Goal: Information Seeking & Learning: Find specific fact

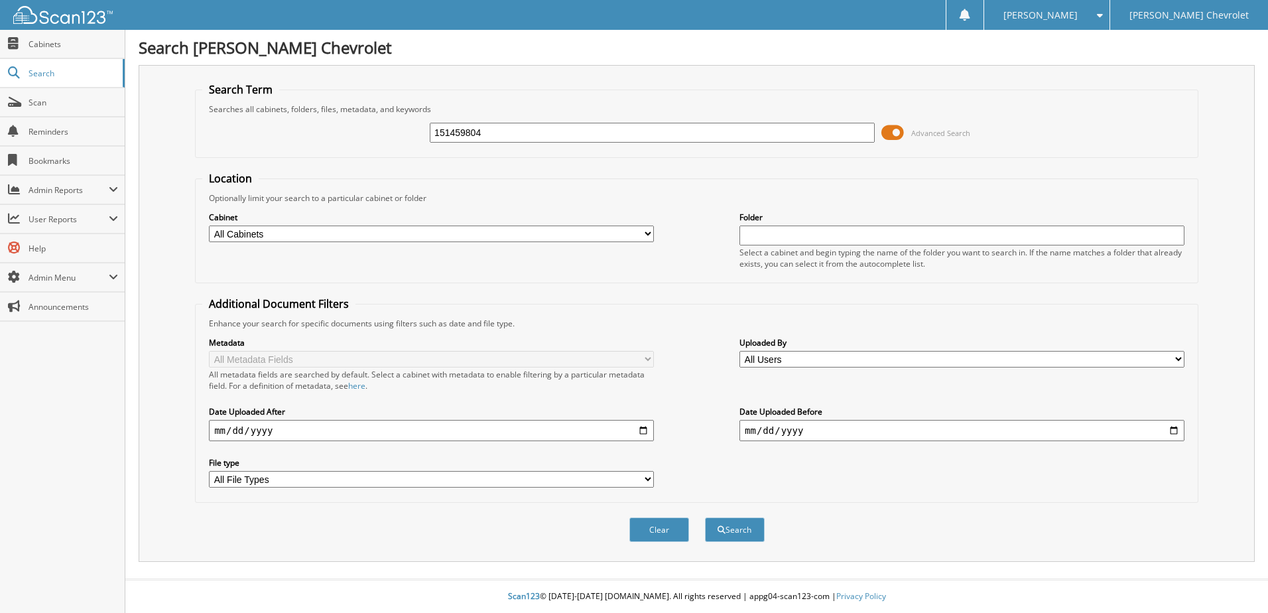
type input "151459804"
click at [705, 517] on button "Search" at bounding box center [735, 529] width 60 height 25
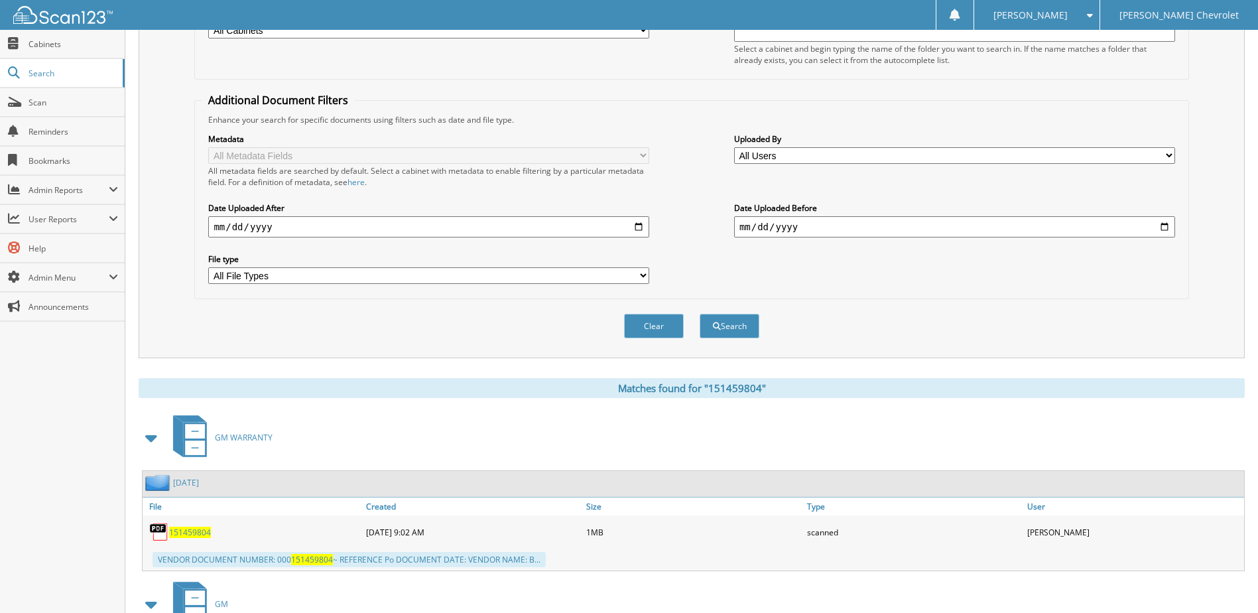
scroll to position [369, 0]
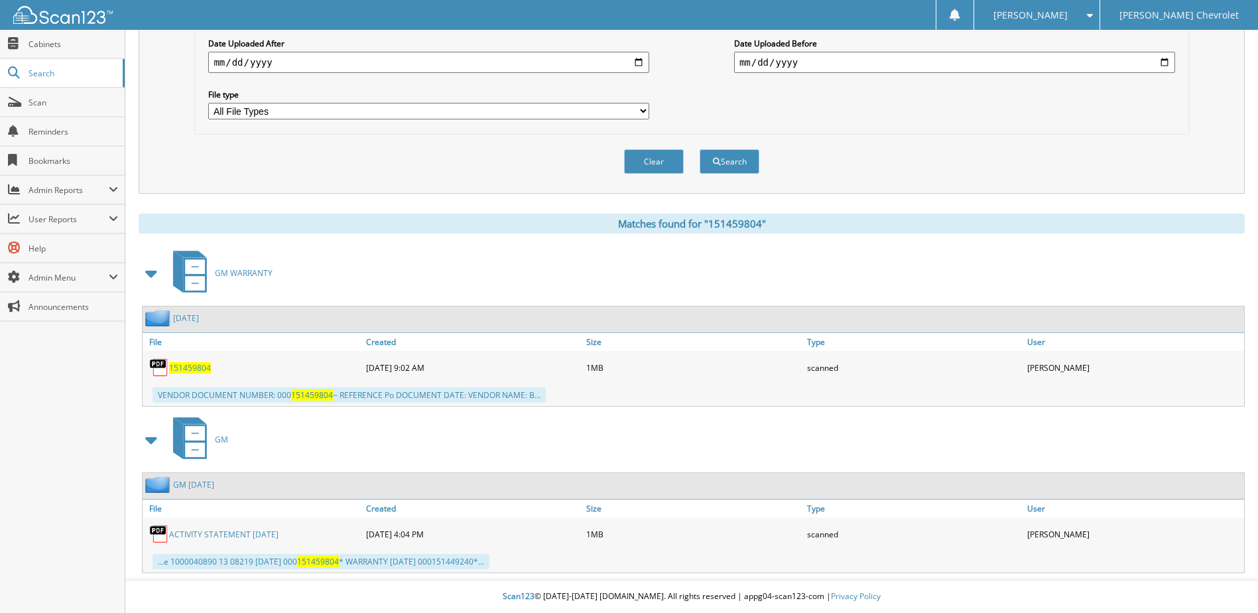
click at [195, 371] on span "151459804" at bounding box center [190, 367] width 42 height 11
click at [55, 78] on span "Search" at bounding box center [73, 73] width 88 height 11
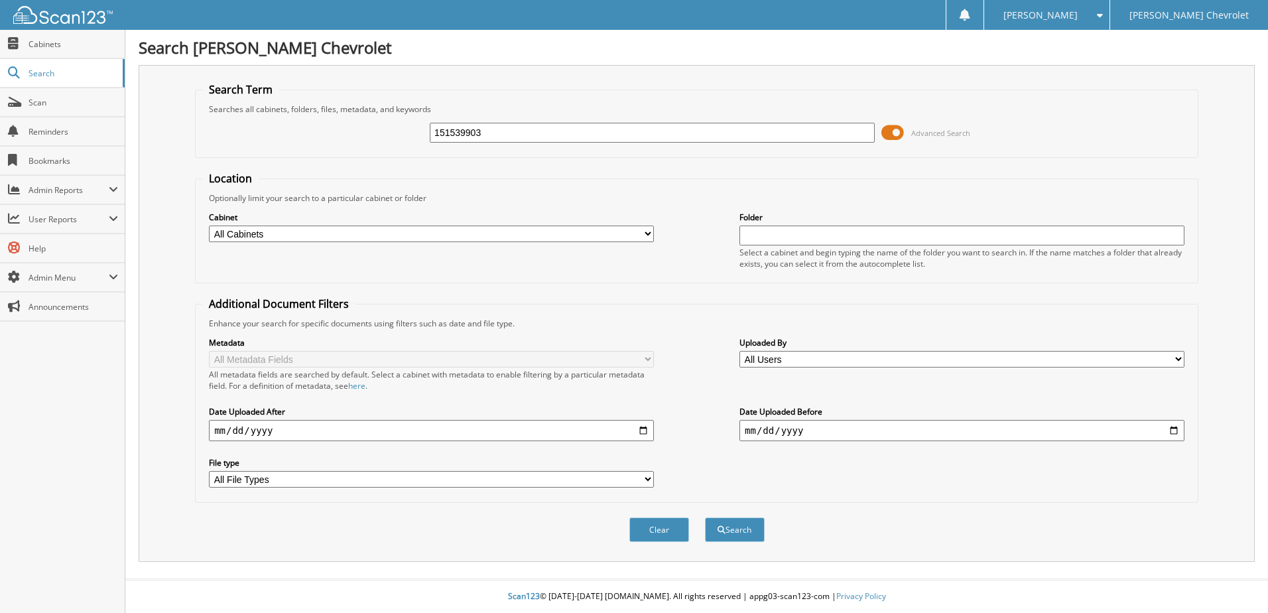
type input "151539903"
click at [705, 517] on button "Search" at bounding box center [735, 529] width 60 height 25
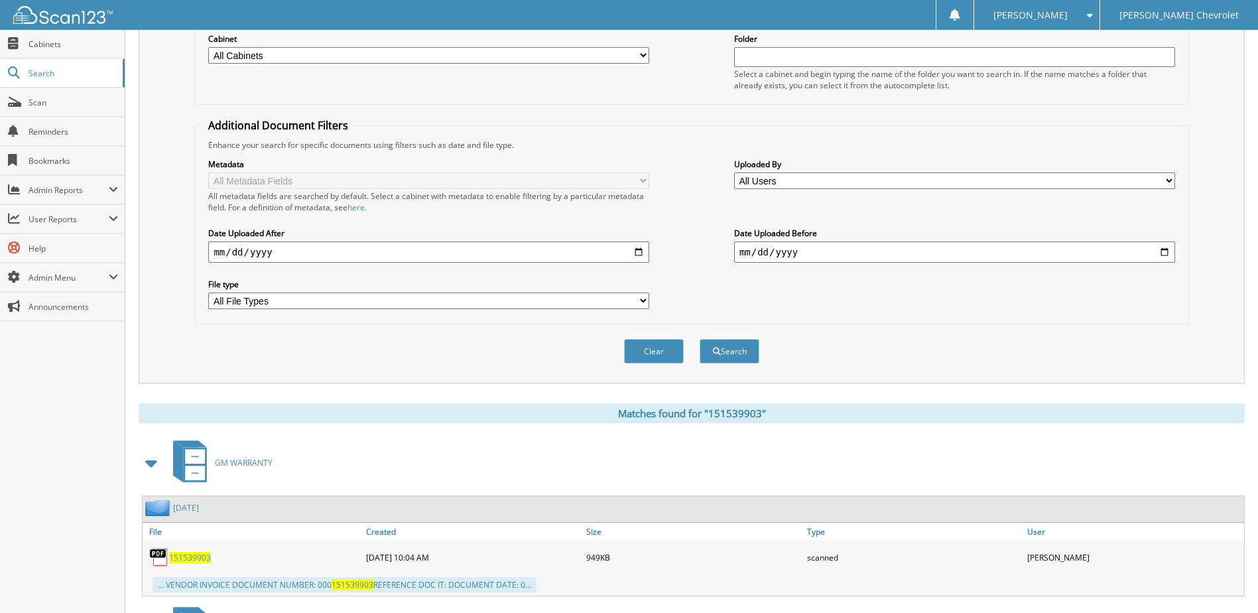
scroll to position [369, 0]
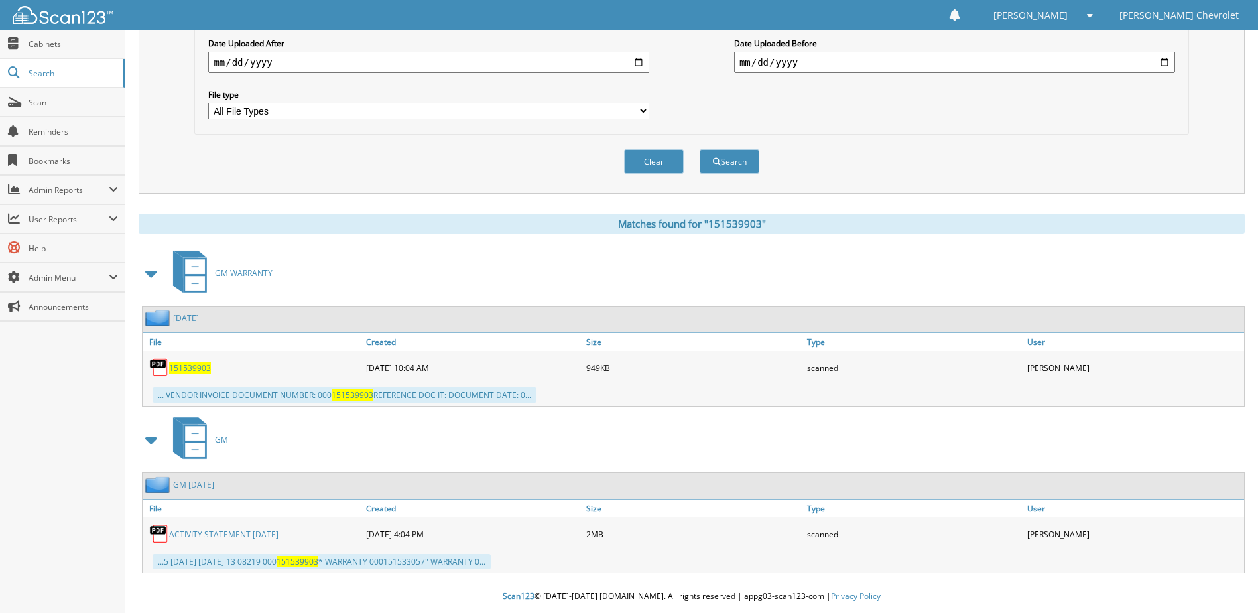
click at [192, 372] on span "151539903" at bounding box center [190, 367] width 42 height 11
click at [57, 70] on span "Search" at bounding box center [73, 73] width 88 height 11
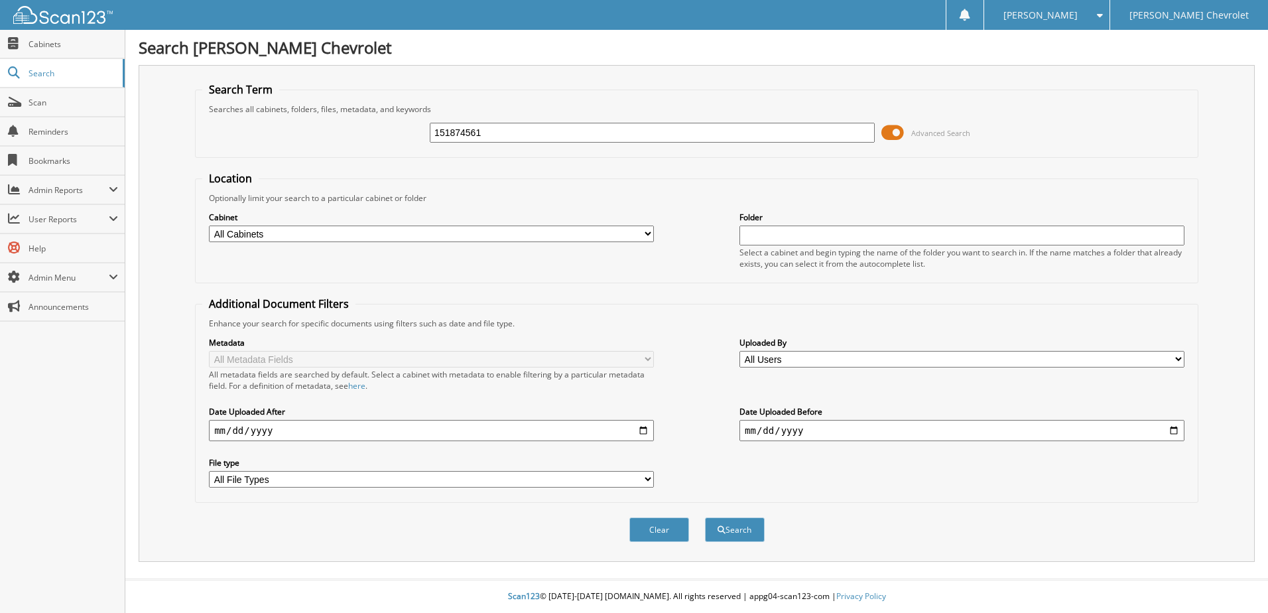
type input "151874561"
click at [705, 517] on button "Search" at bounding box center [735, 529] width 60 height 25
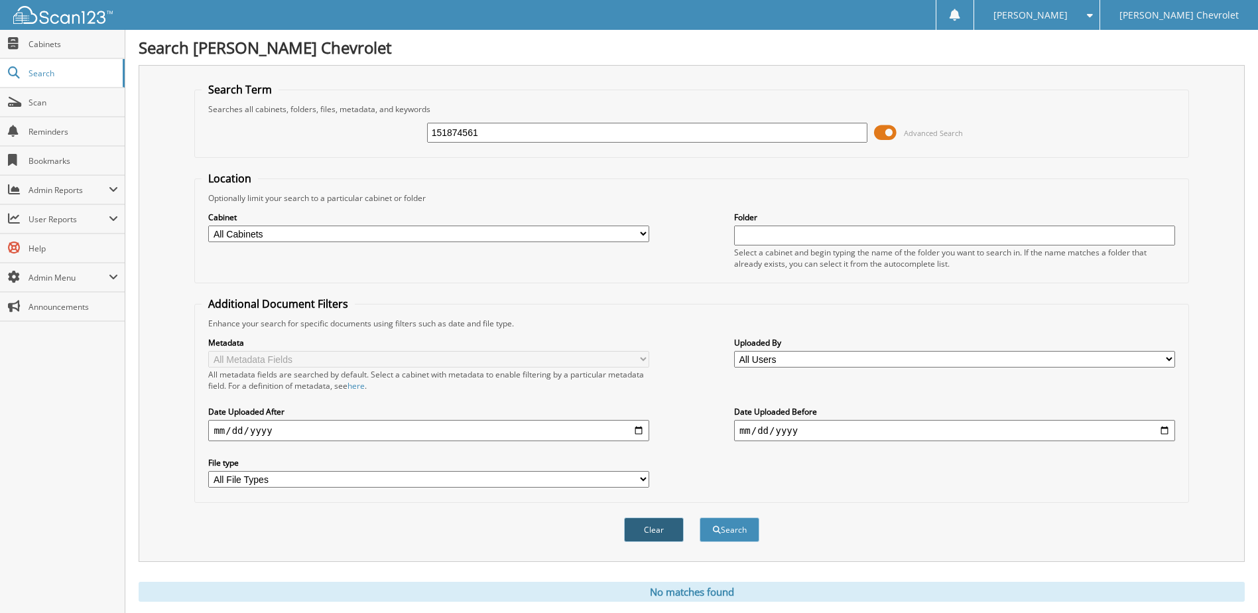
click at [652, 529] on button "Clear" at bounding box center [654, 529] width 60 height 25
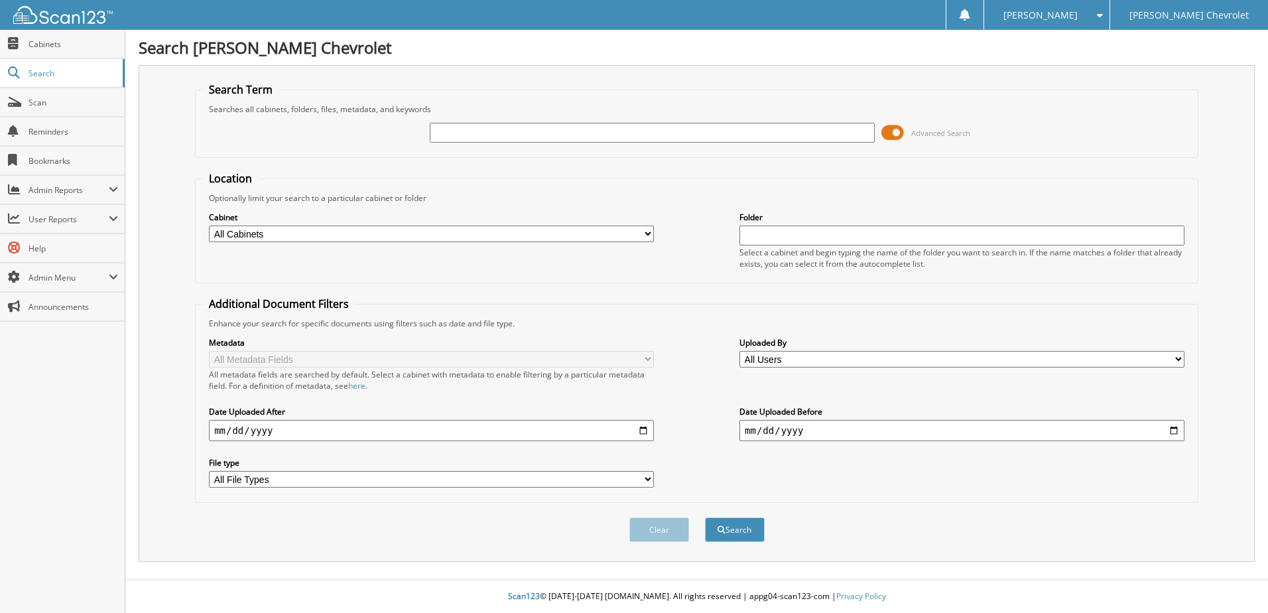
click at [609, 125] on input "text" at bounding box center [652, 133] width 445 height 20
type input "6085709"
click at [705, 517] on button "Search" at bounding box center [735, 529] width 60 height 25
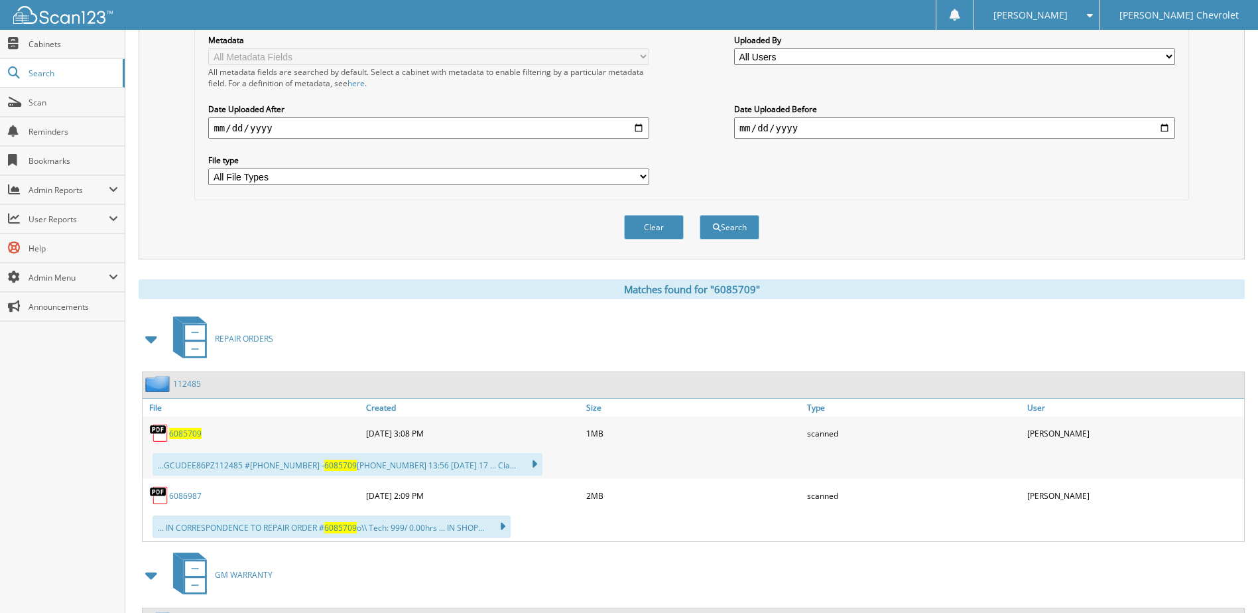
scroll to position [398, 0]
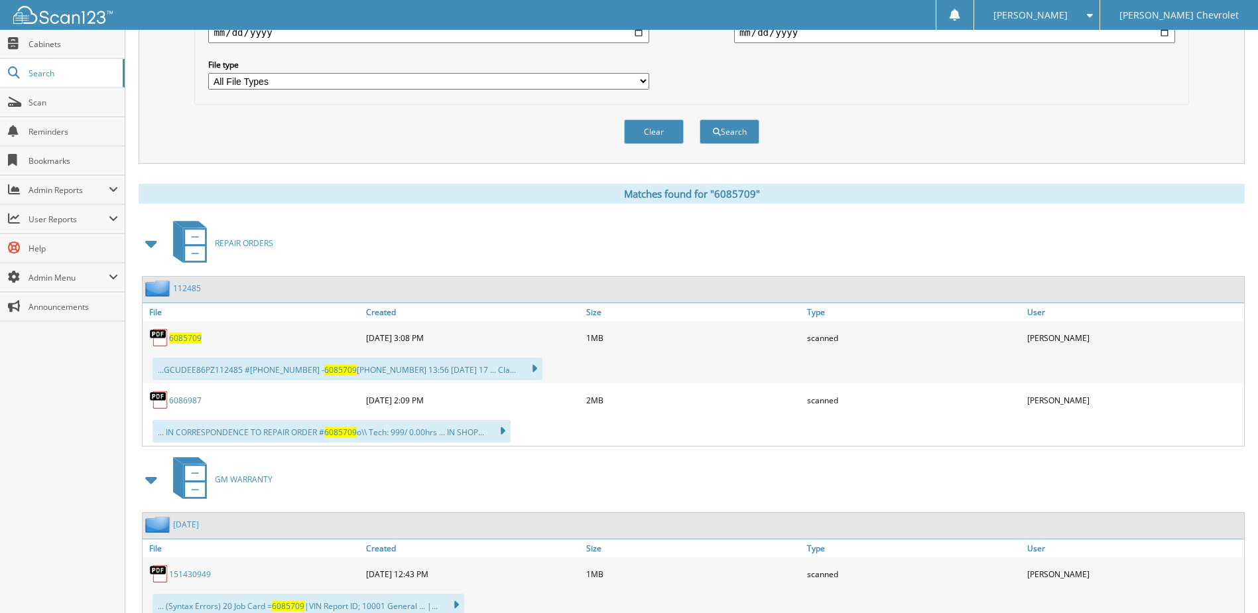
click at [184, 340] on span "6085709" at bounding box center [185, 337] width 32 height 11
click at [32, 103] on span "Scan" at bounding box center [74, 102] width 90 height 11
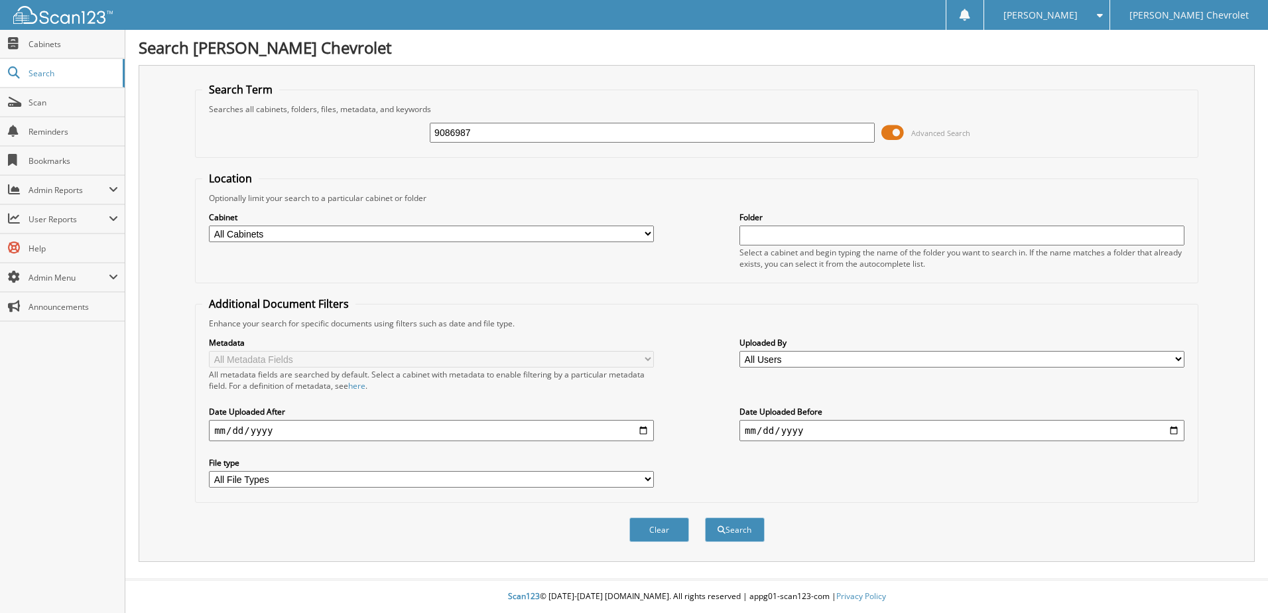
type input "9086987"
click at [705, 517] on button "Search" at bounding box center [735, 529] width 60 height 25
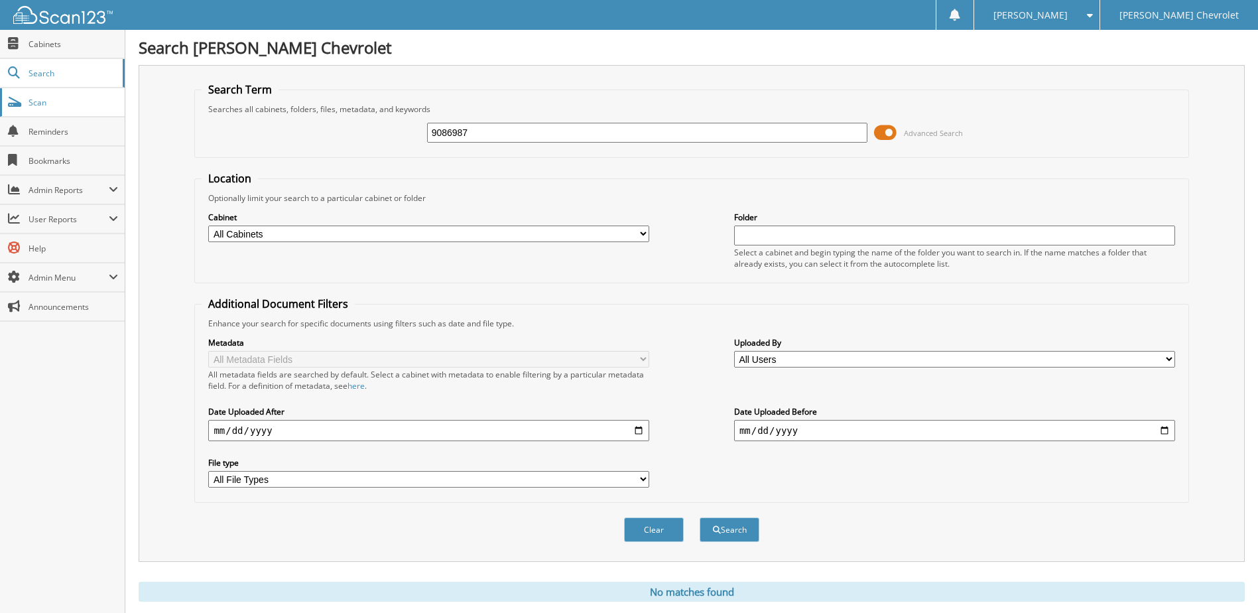
click at [50, 106] on span "Scan" at bounding box center [74, 102] width 90 height 11
